Goal: Task Accomplishment & Management: Manage account settings

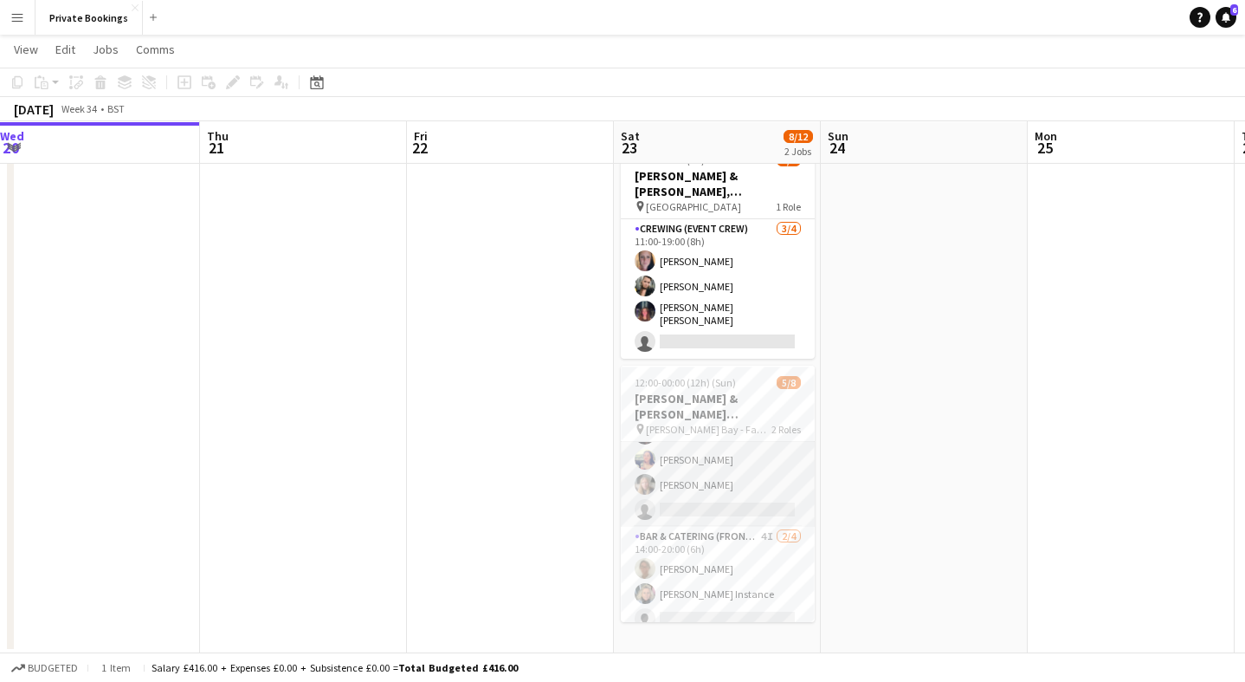
scroll to position [88, 0]
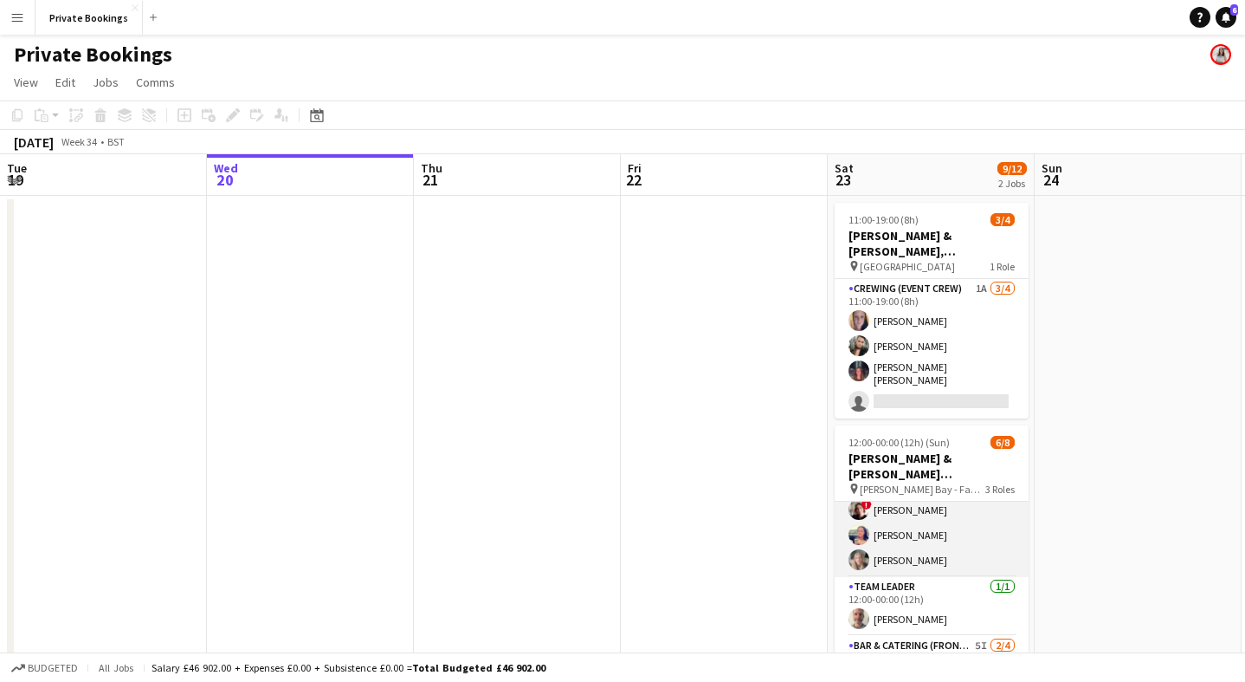
scroll to position [28, 0]
click at [925, 554] on app-card-role "Bar & Catering (Front of House) 3/3 12:00-00:00 (12h) ! Kathryn Marsh Sarah Hem…" at bounding box center [932, 528] width 194 height 109
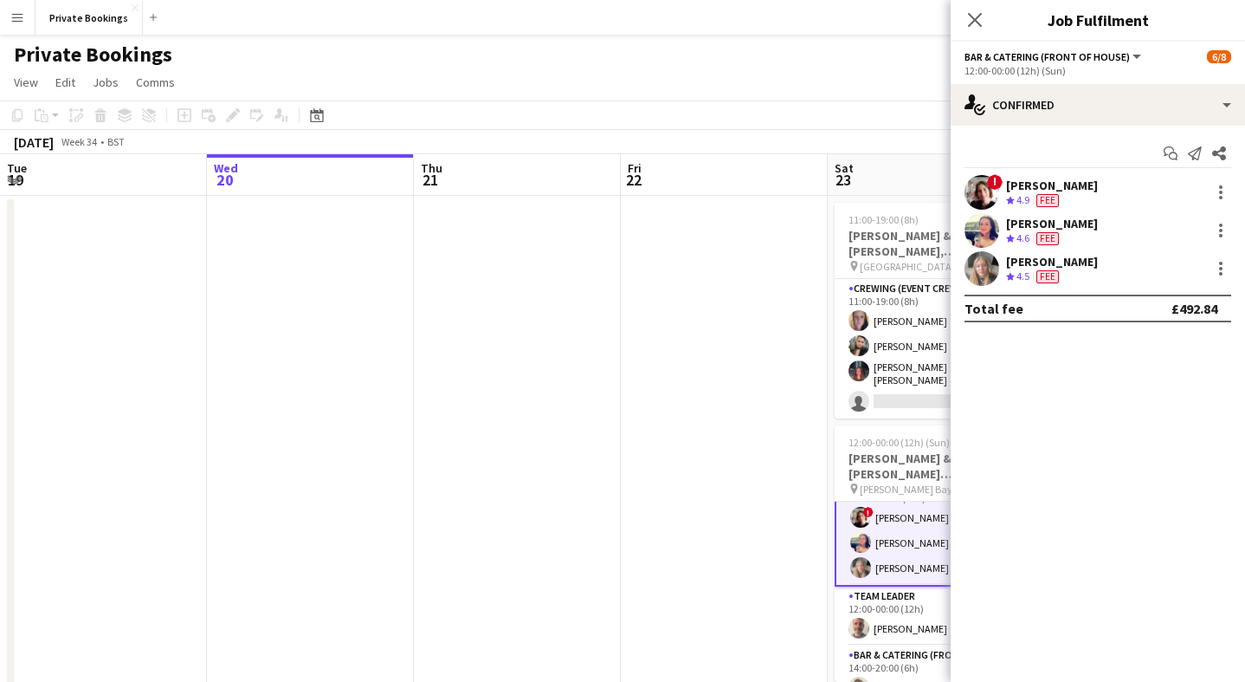
scroll to position [29, 0]
click at [1030, 275] on span "4.5" at bounding box center [1023, 275] width 13 height 13
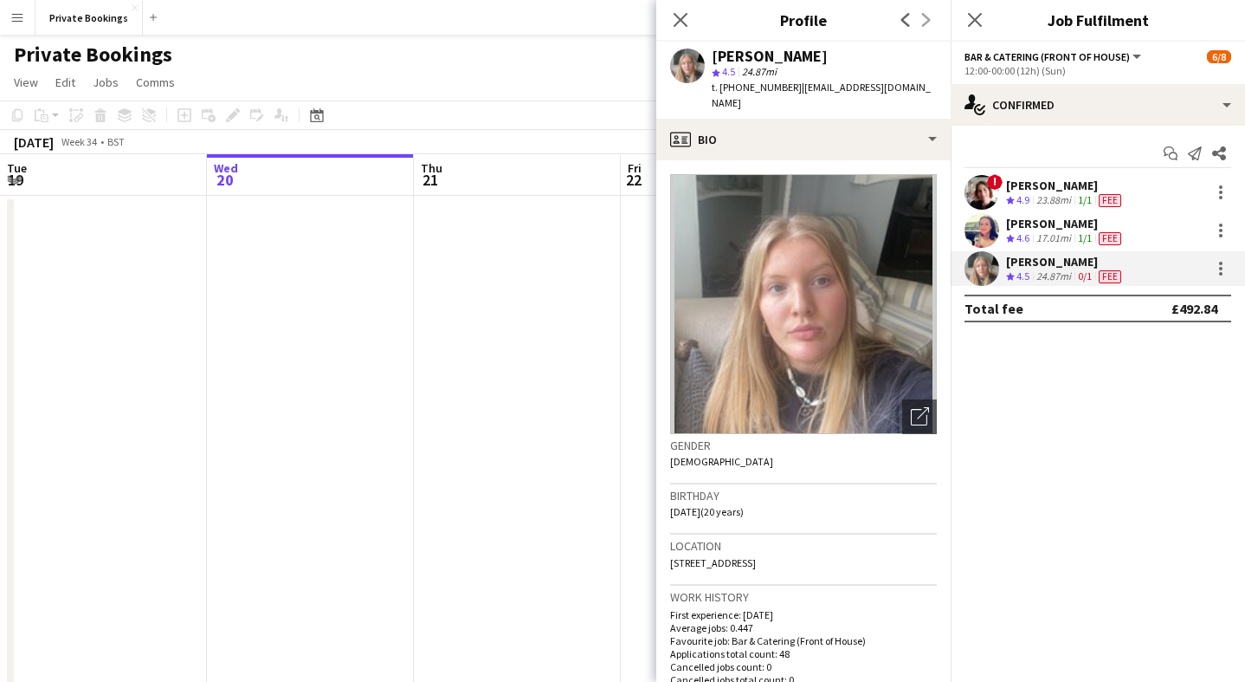
click at [1037, 240] on div "17.01mi" at bounding box center [1054, 238] width 42 height 15
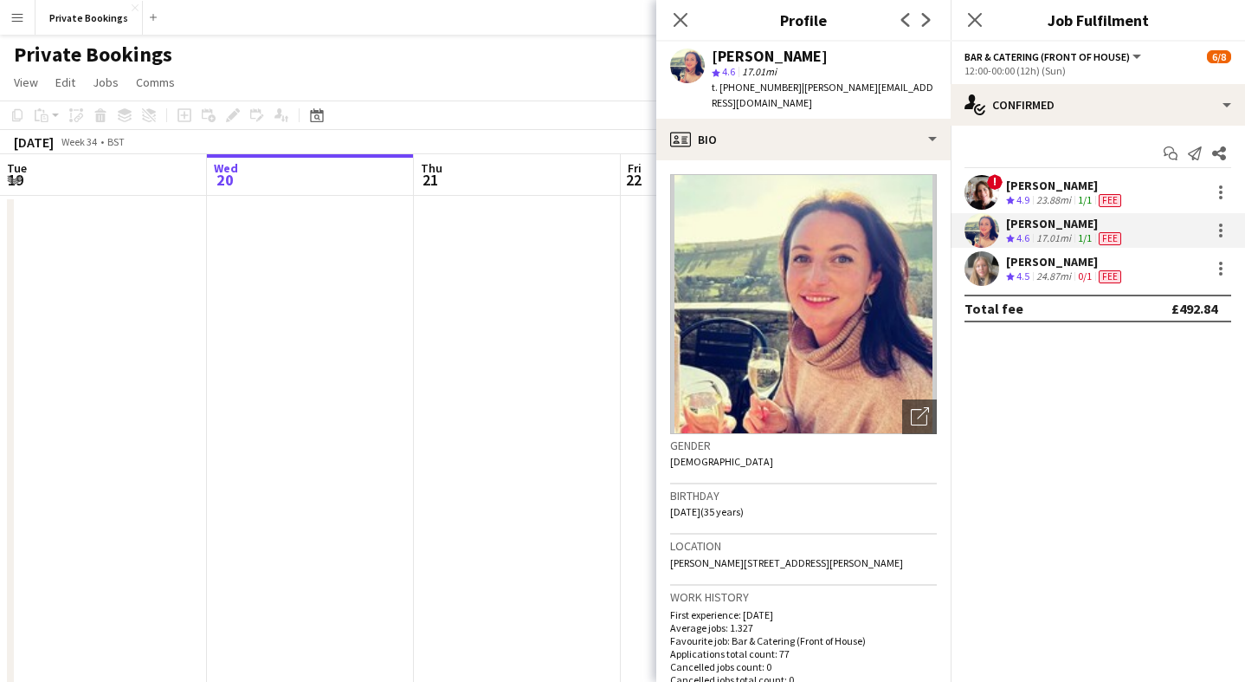
click at [1043, 206] on div "23.88mi" at bounding box center [1054, 200] width 42 height 15
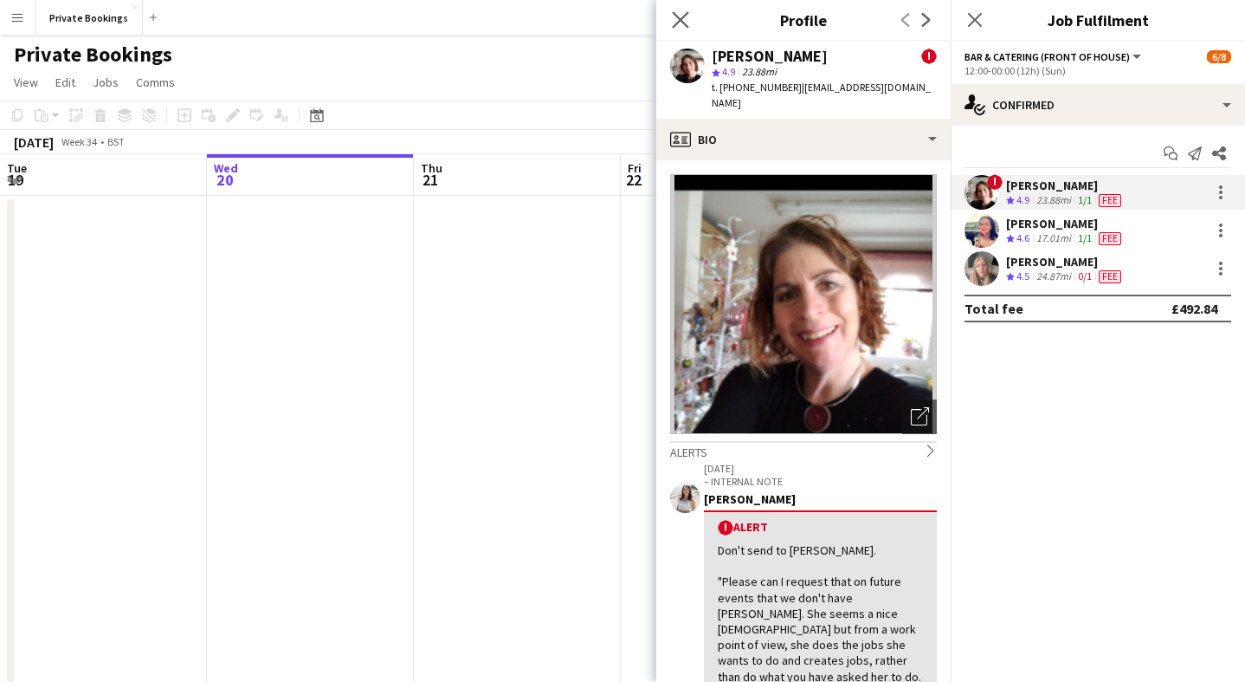
click at [685, 28] on app-icon "Close pop-in" at bounding box center [681, 20] width 25 height 25
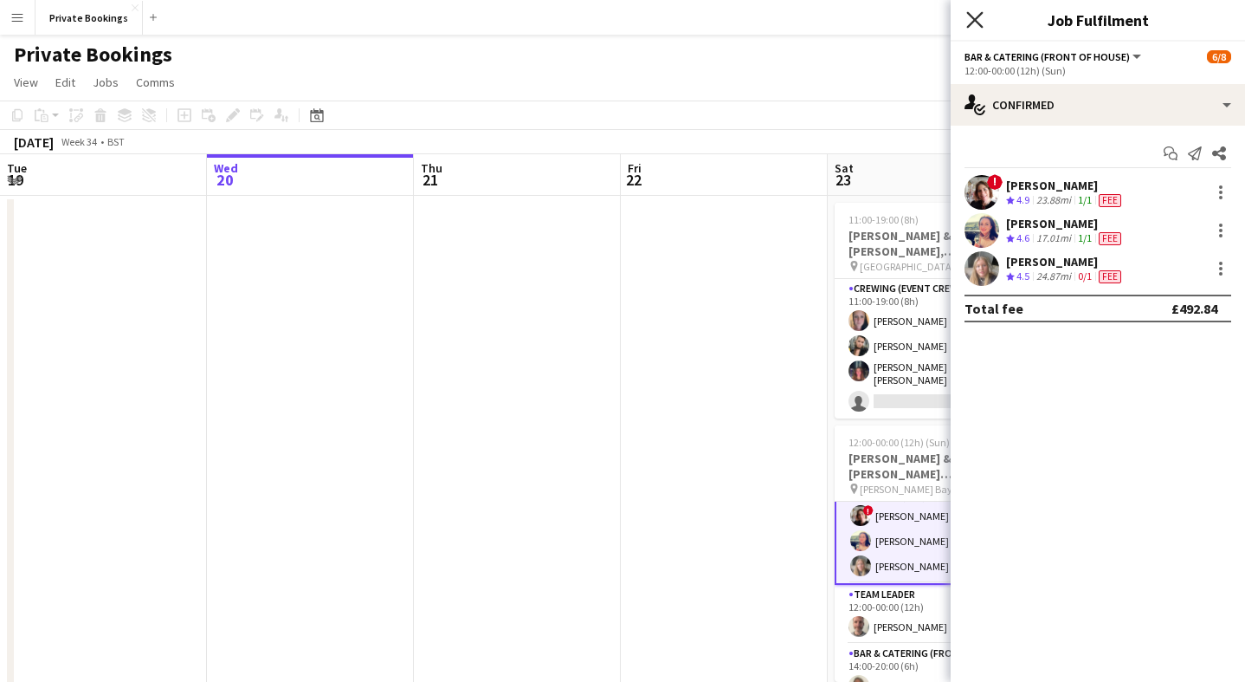
click at [982, 21] on icon "Close pop-in" at bounding box center [975, 19] width 16 height 16
